Goal: Task Accomplishment & Management: Complete application form

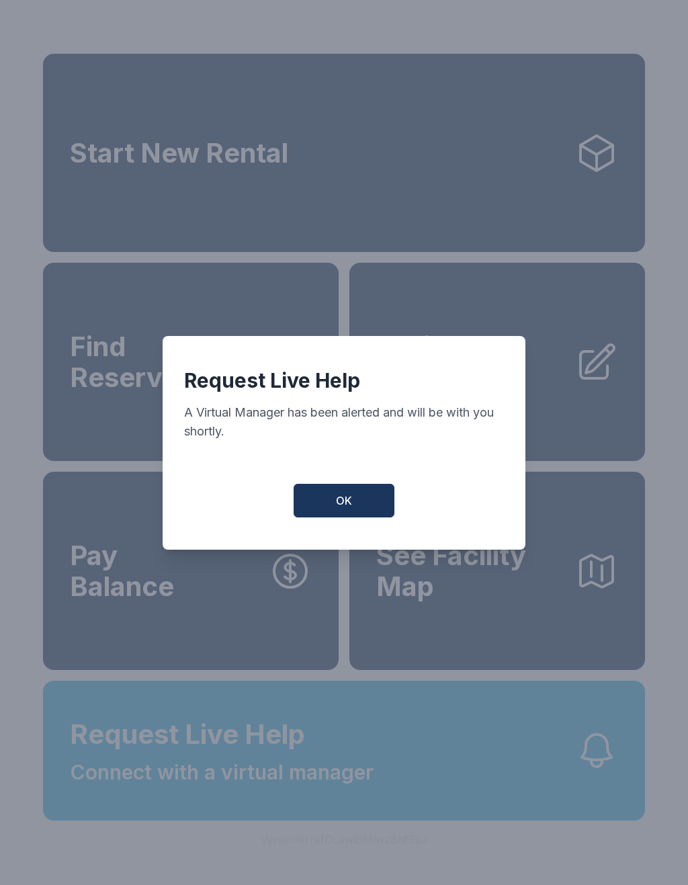
click at [366, 515] on button "OK" at bounding box center [344, 501] width 101 height 34
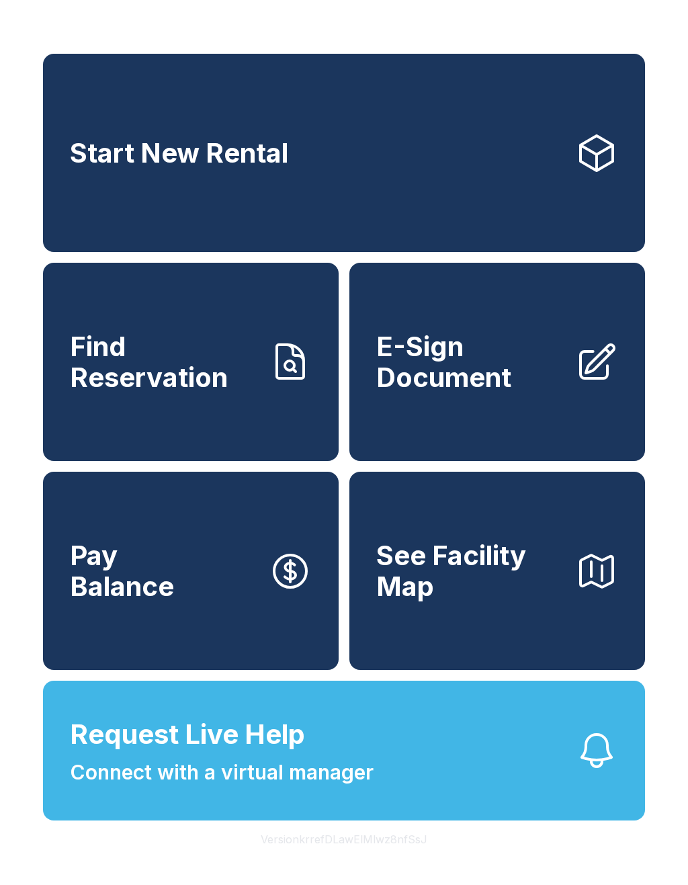
click at [503, 390] on span "E-Sign Document" at bounding box center [470, 361] width 188 height 61
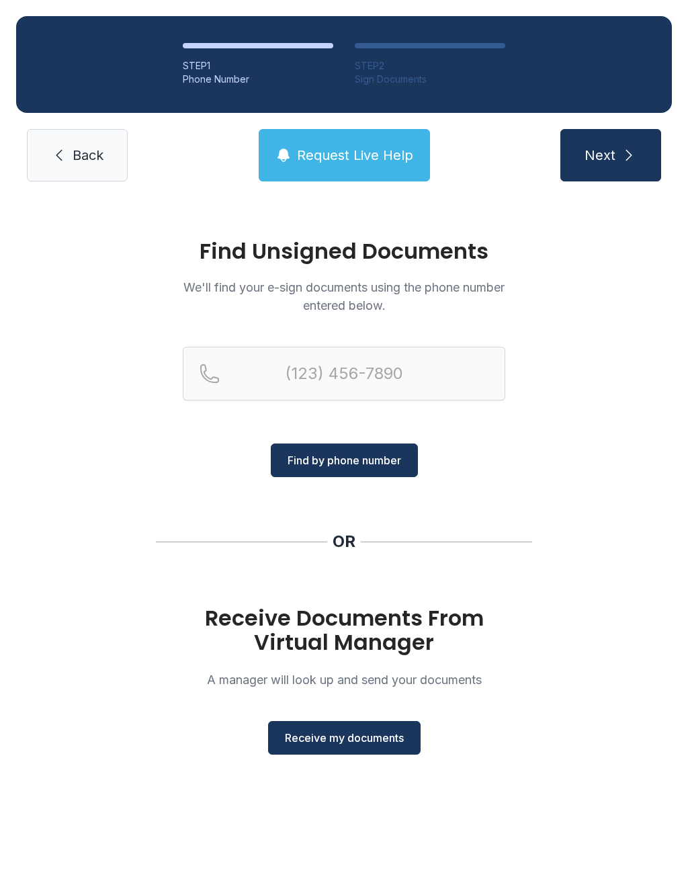
click at [365, 728] on button "Receive my documents" at bounding box center [344, 738] width 153 height 34
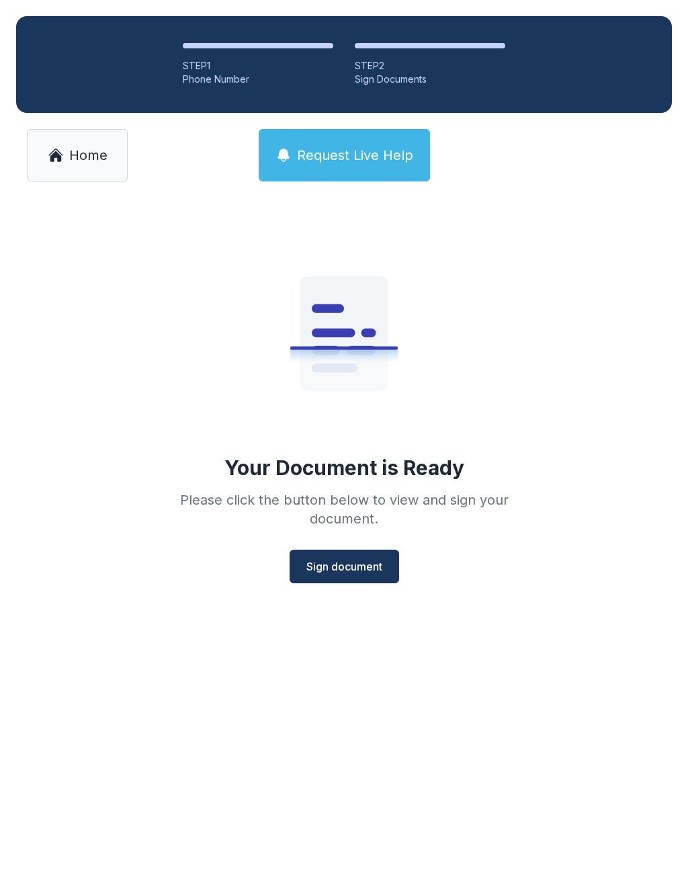
click at [347, 568] on span "Sign document" at bounding box center [344, 566] width 76 height 16
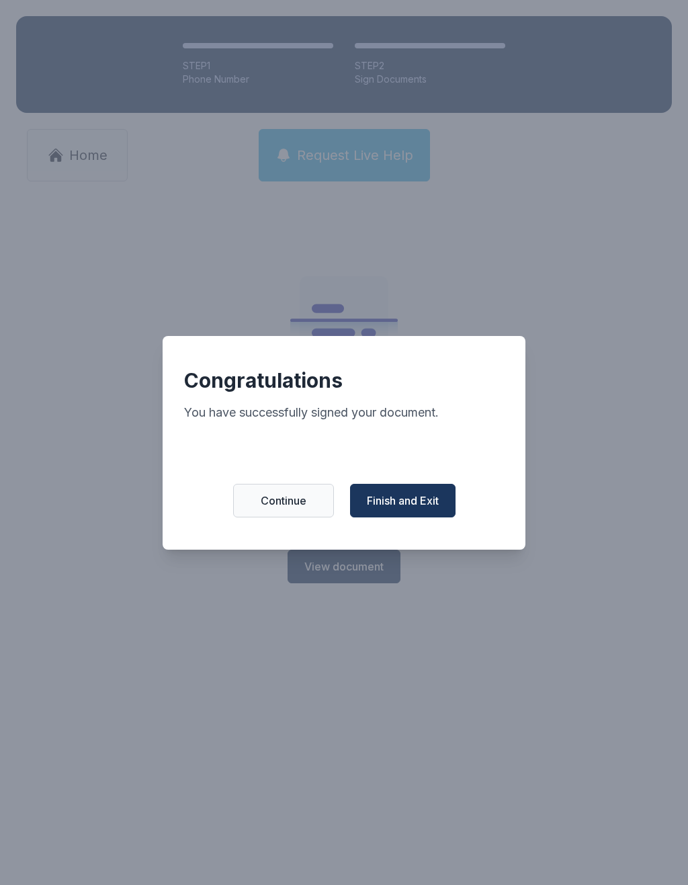
click at [421, 509] on span "Finish and Exit" at bounding box center [403, 501] width 72 height 16
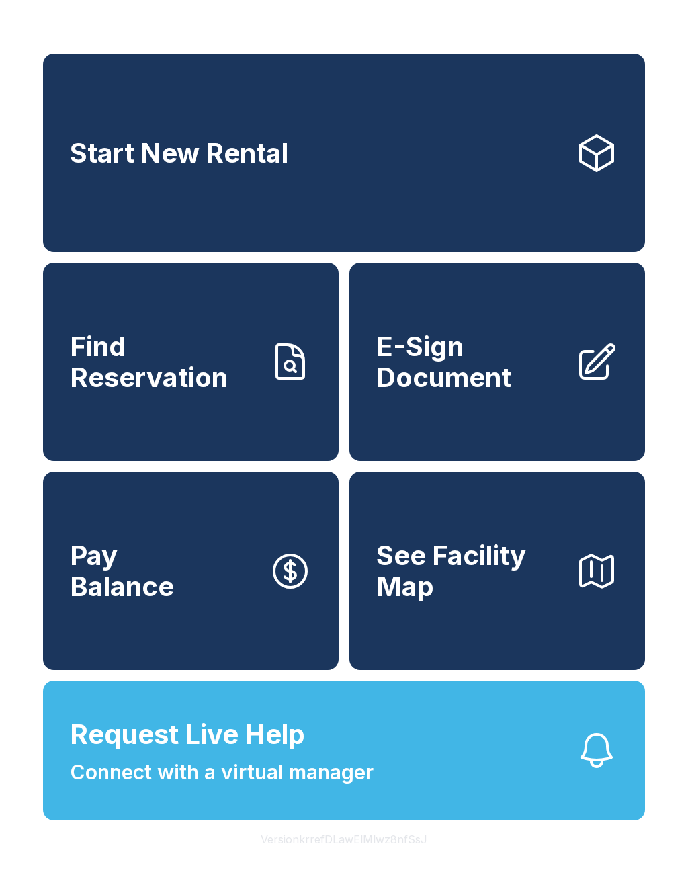
click at [251, 788] on span "Connect with a virtual manager" at bounding box center [222, 772] width 304 height 30
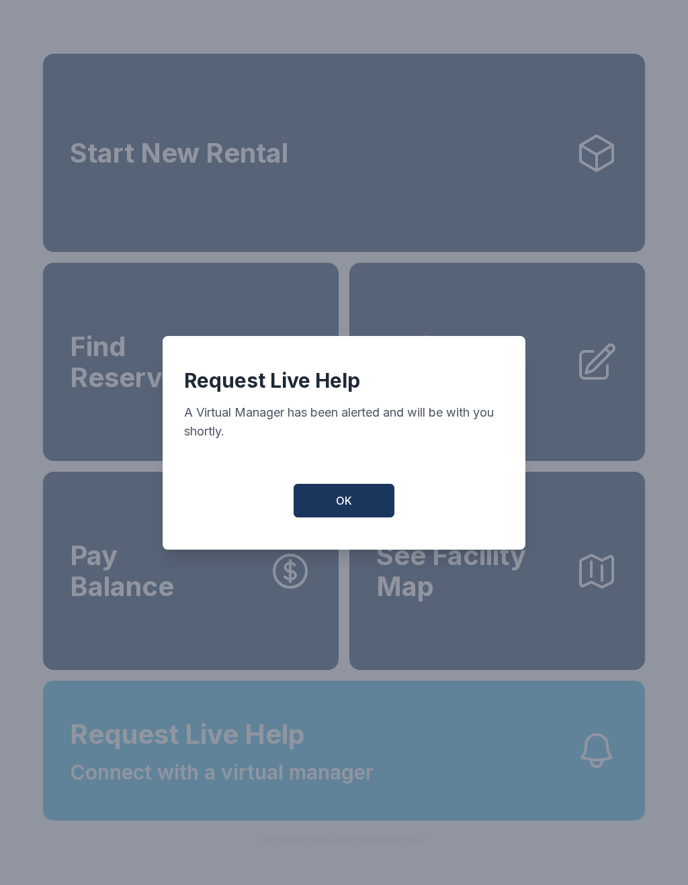
click at [336, 502] on span "OK" at bounding box center [344, 501] width 16 height 16
